Goal: Register for event/course

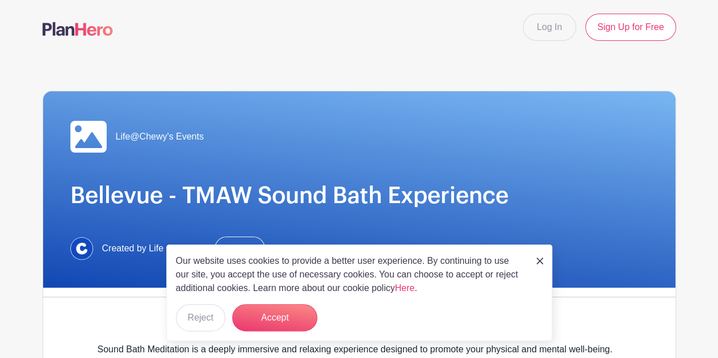
click at [539, 261] on img at bounding box center [539, 261] width 7 height 7
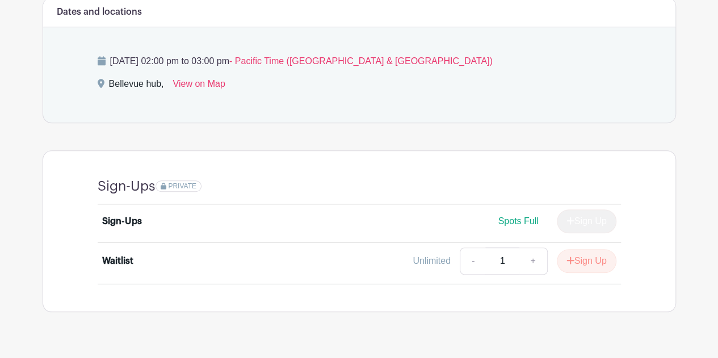
scroll to position [454, 0]
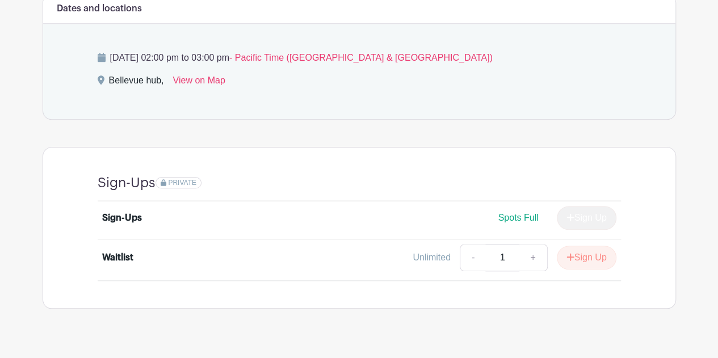
click at [118, 216] on div "Sign-Ups" at bounding box center [122, 218] width 40 height 14
click at [161, 216] on div "Sign-Ups" at bounding box center [166, 218] width 129 height 14
click at [507, 216] on span "Spots Full" at bounding box center [518, 218] width 40 height 10
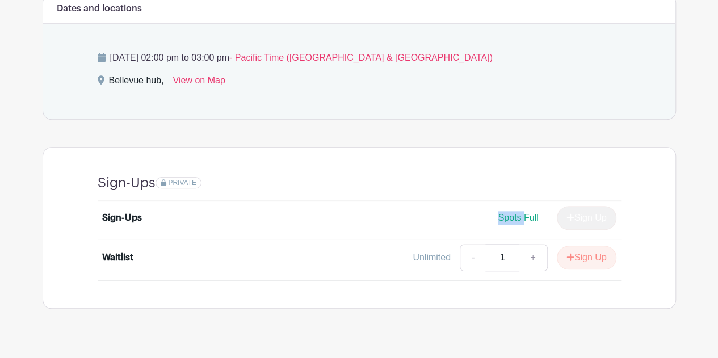
click at [507, 216] on span "Spots Full" at bounding box center [518, 218] width 40 height 10
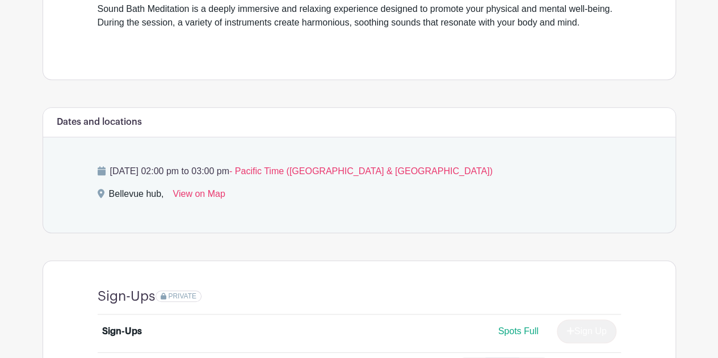
scroll to position [472, 0]
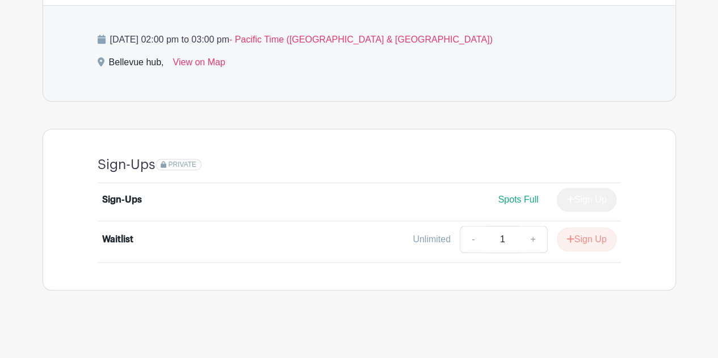
click at [435, 234] on div "Unlimited" at bounding box center [432, 240] width 38 height 14
drag, startPoint x: 526, startPoint y: 195, endPoint x: 495, endPoint y: 194, distance: 31.2
click at [495, 194] on div "Spots Full Sign Up" at bounding box center [423, 200] width 386 height 24
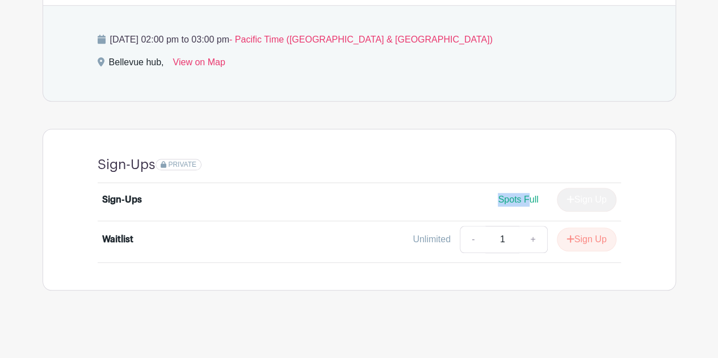
click at [495, 194] on div "Spots Full Sign Up" at bounding box center [423, 200] width 386 height 24
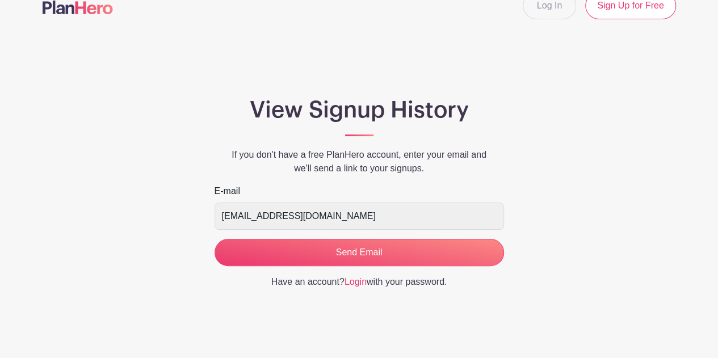
scroll to position [31, 0]
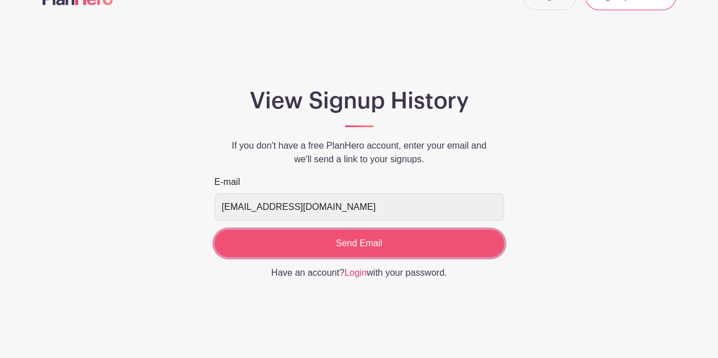
click at [336, 250] on input "Send Email" at bounding box center [359, 243] width 289 height 27
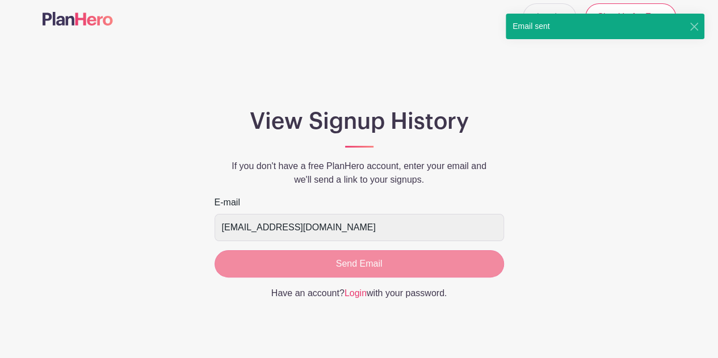
scroll to position [0, 0]
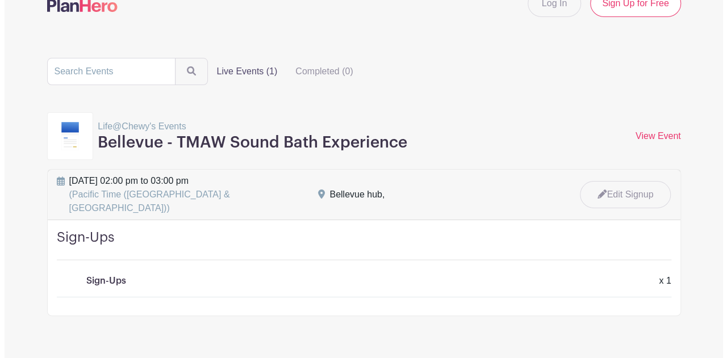
scroll to position [37, 0]
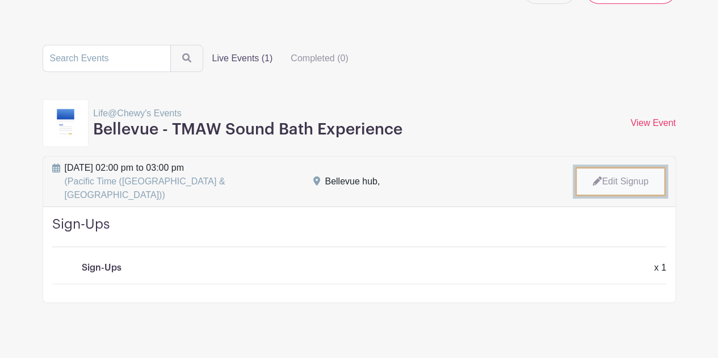
click at [616, 175] on link "Edit Signup" at bounding box center [620, 182] width 91 height 30
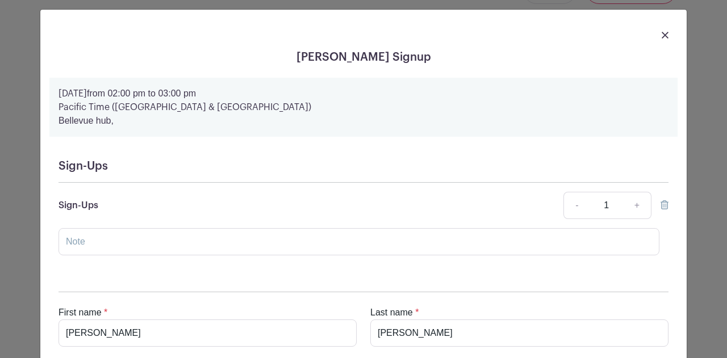
scroll to position [0, 0]
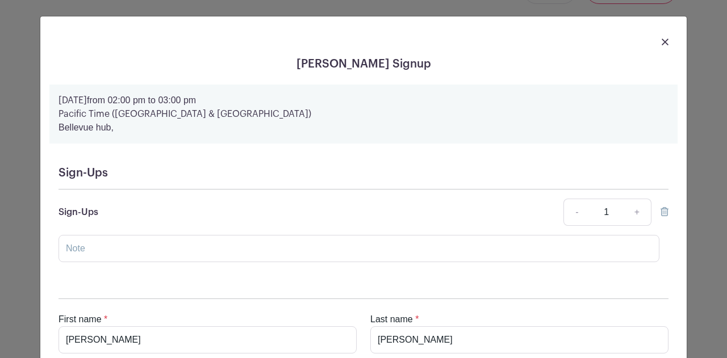
click at [663, 210] on icon at bounding box center [664, 211] width 8 height 9
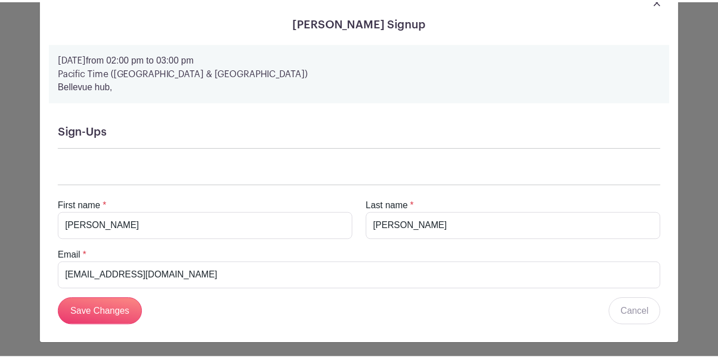
scroll to position [42, 0]
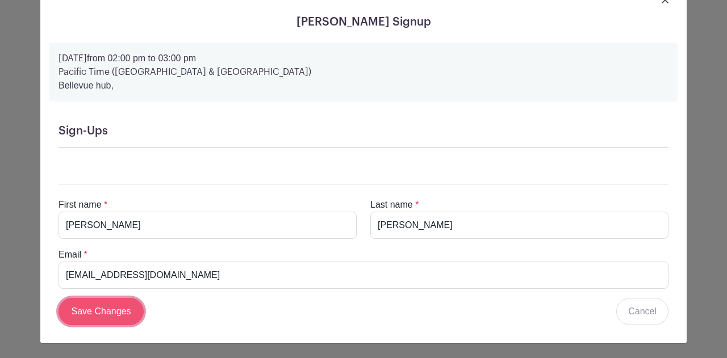
click at [79, 314] on input "Save Changes" at bounding box center [100, 311] width 85 height 27
